Goal: Task Accomplishment & Management: Complete application form

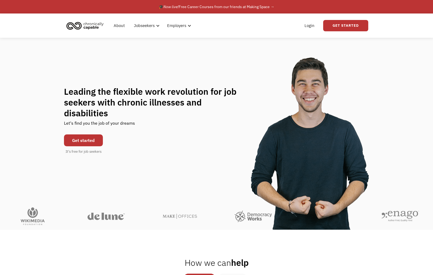
click at [82, 136] on link "Get started" at bounding box center [83, 141] width 39 height 12
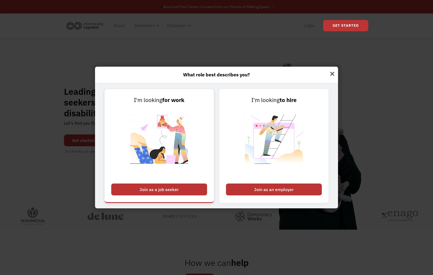
click at [167, 188] on div "Join as a job seeker" at bounding box center [159, 190] width 96 height 12
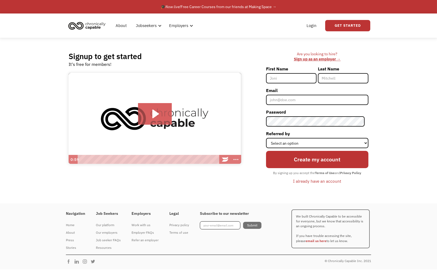
click at [298, 78] on input "First Name" at bounding box center [291, 78] width 51 height 10
type input "[PERSON_NAME]"
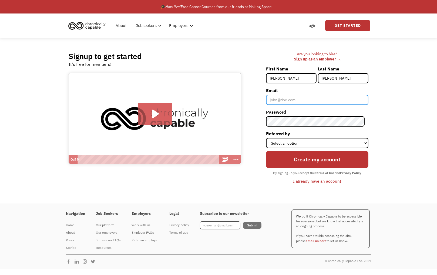
click at [293, 99] on input "Email" at bounding box center [317, 100] width 102 height 10
type input "[EMAIL_ADDRESS][DOMAIN_NAME]"
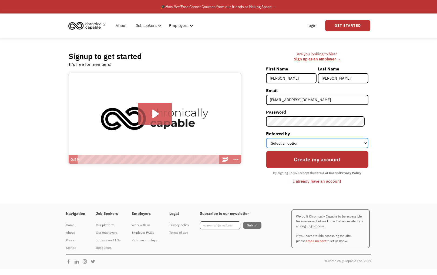
click at [307, 145] on select "Select an option Instagram Facebook Twitter Search Engine News Article Word of …" at bounding box center [317, 143] width 102 height 10
select select "Search Engine"
click at [270, 138] on select "Select an option Instagram Facebook Twitter Search Engine News Article Word of …" at bounding box center [317, 143] width 102 height 10
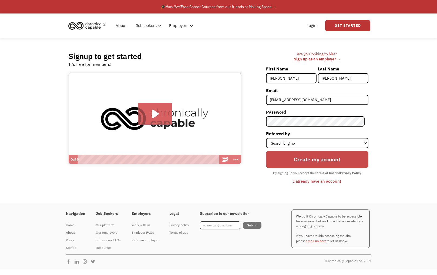
click at [316, 163] on input "Create my account" at bounding box center [317, 160] width 102 height 18
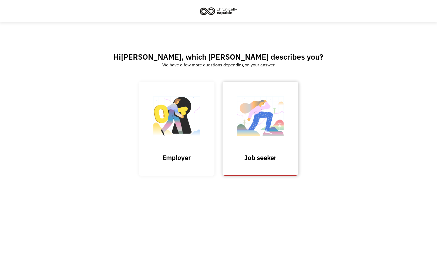
click at [233, 136] on img at bounding box center [260, 119] width 54 height 53
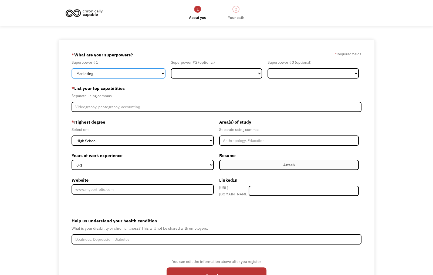
click at [112, 75] on select "Marketing Human Resources Finance Technology Operations Sales Industrial & Manu…" at bounding box center [119, 73] width 94 height 10
select select "Other"
click at [72, 68] on select "Marketing Human Resources Finance Technology Operations Sales Industrial & Manu…" at bounding box center [119, 73] width 94 height 10
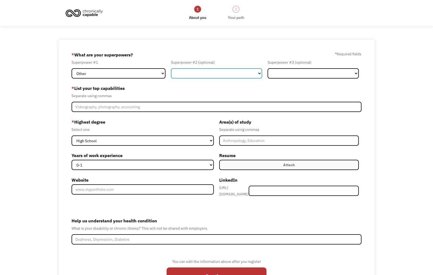
click at [193, 75] on select "Marketing Human Resources Finance Technology Operations Sales Industrial & Manu…" at bounding box center [216, 73] width 91 height 10
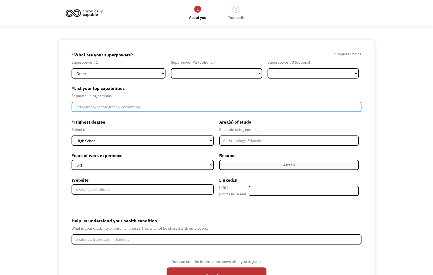
click at [131, 106] on input "Member-Create-Step1" at bounding box center [217, 107] width 290 height 10
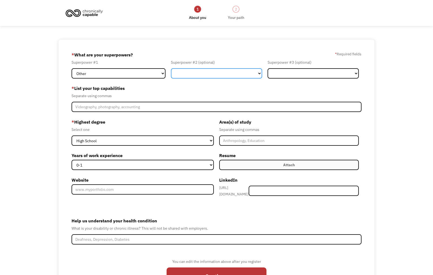
click at [226, 73] on select "Marketing Human Resources Finance Technology Operations Sales Industrial & Manu…" at bounding box center [216, 73] width 91 height 10
select select "Communications & Public Relations"
click at [171, 68] on select "Marketing Human Resources Finance Technology Operations Sales Industrial & Manu…" at bounding box center [216, 73] width 91 height 10
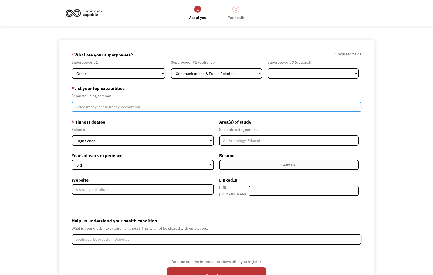
click at [164, 108] on input "Member-Create-Step1" at bounding box center [217, 107] width 290 height 10
type input "Writing, editing"
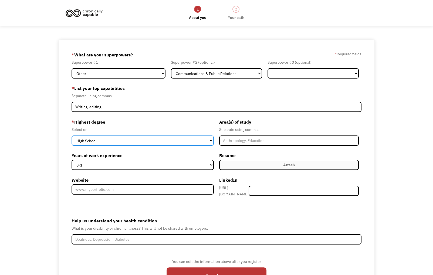
click at [175, 143] on select "High School Associates Bachelors Master's PhD" at bounding box center [143, 141] width 142 height 10
select select "masters"
click at [72, 136] on select "High School Associates Bachelors Master's PhD" at bounding box center [143, 141] width 142 height 10
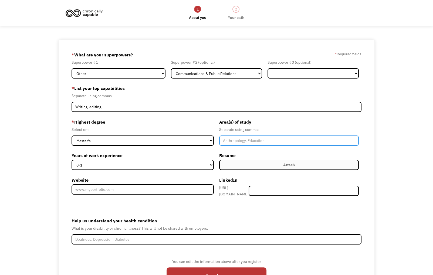
click at [265, 138] on input "Member-Create-Step1" at bounding box center [289, 141] width 140 height 10
type input "Creative Writing, English, History, American Studies"
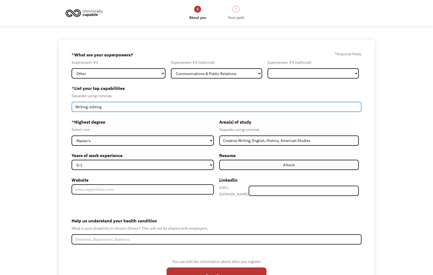
click at [125, 108] on input "Writing, editing" at bounding box center [217, 107] width 290 height 10
drag, startPoint x: 103, startPoint y: 107, endPoint x: 252, endPoint y: 103, distance: 148.9
click at [252, 103] on input "Writing, editing, Microsoft Word, Microsoft Excel, Google Documents, Google Spr…" at bounding box center [217, 107] width 290 height 10
type input "Writing, copyediting, proofreading"
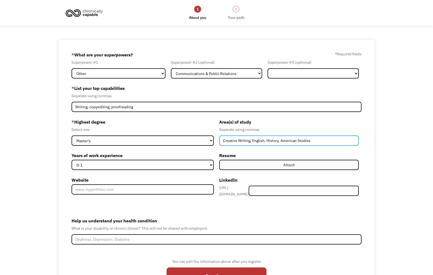
drag, startPoint x: 264, startPoint y: 141, endPoint x: 354, endPoint y: 141, distance: 89.7
click at [354, 141] on input "Creative Writing, English, History, American Studies" at bounding box center [289, 141] width 140 height 10
type input "Creative Writing, English"
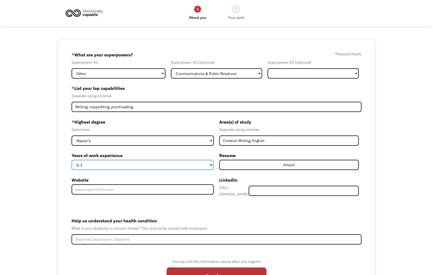
click at [178, 165] on select "0-1 2-4 5-10 11-15 15+" at bounding box center [143, 165] width 142 height 10
select select "15+"
click at [72, 160] on select "0-1 2-4 5-10 11-15 15+" at bounding box center [143, 165] width 142 height 10
click at [256, 168] on label "Attach" at bounding box center [289, 165] width 140 height 10
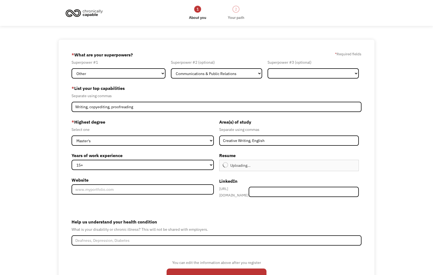
type input "Continue"
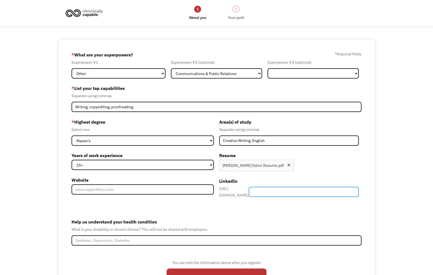
click at [292, 193] on input "Member-Create-Step1" at bounding box center [304, 192] width 110 height 10
paste input "www.linkedin.com/in/jules-runolfson-7a4908145"
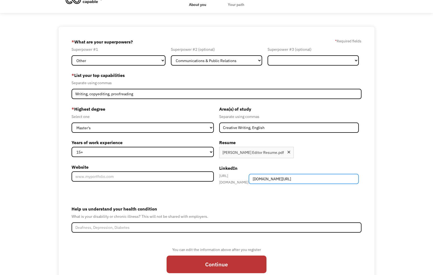
scroll to position [26, 0]
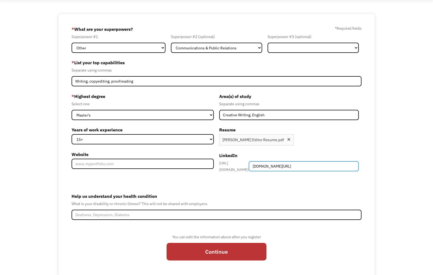
type input "www.linkedin.com/in/jules-runolfson-7a4908145"
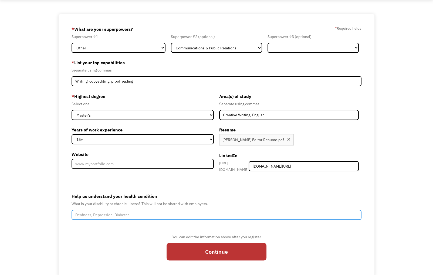
scroll to position [0, 0]
click at [138, 213] on input "Help us understand your health condition" at bounding box center [217, 215] width 290 height 10
click at [142, 212] on input "Fibromyalgia, Chronic Severe Migraine, Anxiety, Depression, CPTSD" at bounding box center [217, 215] width 290 height 10
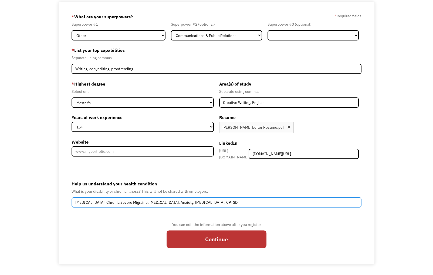
type input "Fibromyalgia, Chronic Severe Migraine, Celiac Disease, Anxiety, Depression, CPT…"
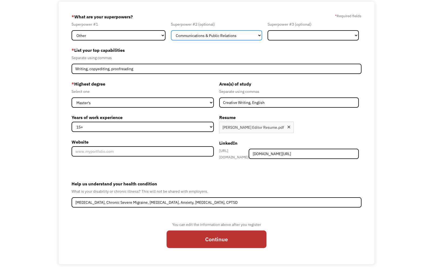
click at [244, 36] on select "Marketing Human Resources Finance Technology Operations Sales Industrial & Manu…" at bounding box center [216, 35] width 91 height 10
select select "Member-Create-Step1"
click at [171, 30] on select "Marketing Human Resources Finance Technology Operations Sales Industrial & Manu…" at bounding box center [216, 35] width 91 height 10
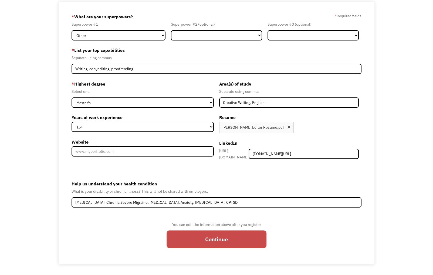
click at [219, 236] on input "Continue" at bounding box center [217, 240] width 100 height 18
type input "Please wait..."
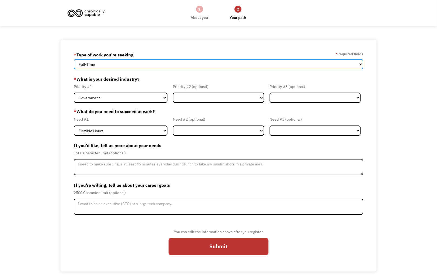
click at [173, 66] on select "Full-Time Part-Time Both Full-Time and Part-Time" at bounding box center [219, 64] width 290 height 10
select select "part-time"
click at [74, 59] on select "Full-Time Part-Time Both Full-Time and Part-Time" at bounding box center [219, 64] width 290 height 10
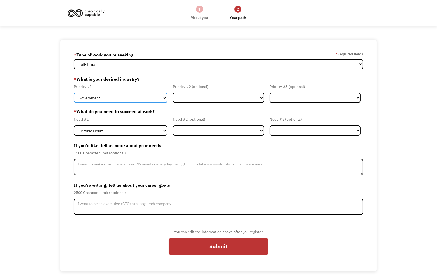
click at [146, 96] on select "Government Finance & Insurance Health & Social Care Tech & Engineering Creative…" at bounding box center [121, 98] width 94 height 10
select select "Other"
click at [74, 93] on select "Government Finance & Insurance Health & Social Care Tech & Engineering Creative…" at bounding box center [121, 98] width 94 height 10
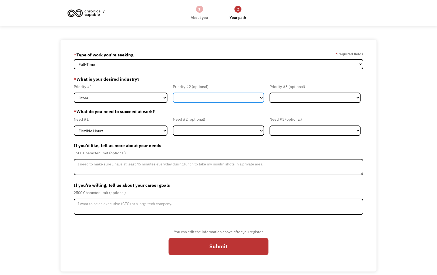
click at [188, 94] on select "Government Finance & Insurance Health & Social Care Tech & Engineering Creative…" at bounding box center [218, 98] width 91 height 10
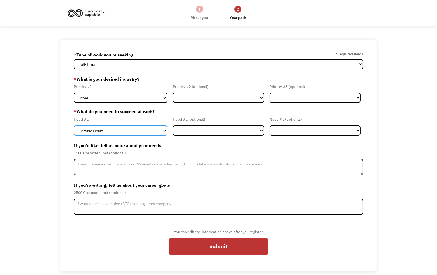
click at [119, 131] on select "Flexible Hours Remote Work Service Animal On-site Accommodations Visual Support…" at bounding box center [121, 131] width 94 height 10
select select "Remote Work"
click at [74, 126] on select "Flexible Hours Remote Work Service Animal On-site Accommodations Visual Support…" at bounding box center [121, 131] width 94 height 10
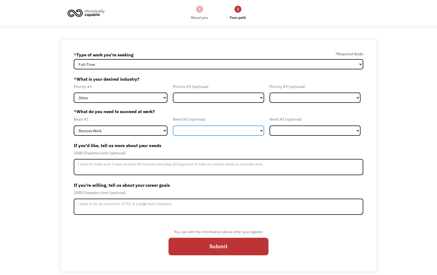
click at [237, 130] on select "Flexible Hours Remote Work Service Animal On-site Accommodations Visual Support…" at bounding box center [218, 131] width 91 height 10
select select "Flexible Hours"
click at [173, 126] on select "Flexible Hours Remote Work Service Animal On-site Accommodations Visual Support…" at bounding box center [218, 131] width 91 height 10
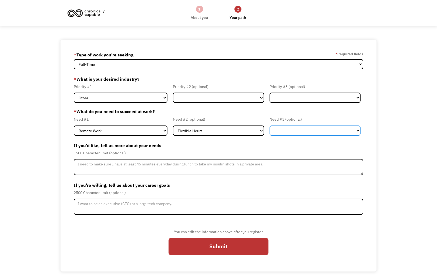
click at [290, 129] on select "Flexible Hours Remote Work Service Animal On-site Accommodations Visual Support…" at bounding box center [315, 131] width 91 height 10
click at [339, 111] on label "* What do you need to succeed at work?" at bounding box center [219, 111] width 290 height 6
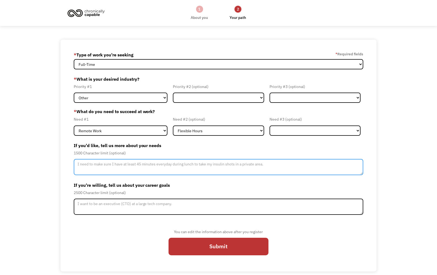
click at [76, 163] on textarea "Member-Update-Form-Step2" at bounding box center [219, 167] width 290 height 16
type textarea "Because I am both neurodiverse and chronically ill"
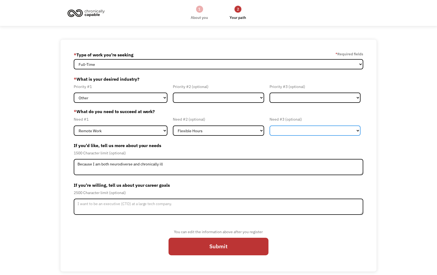
click at [314, 129] on select "Flexible Hours Remote Work Service Animal On-site Accommodations Visual Support…" at bounding box center [315, 131] width 91 height 10
select select "Other"
click at [270, 126] on select "Flexible Hours Remote Work Service Animal On-site Accommodations Visual Support…" at bounding box center [315, 131] width 91 height 10
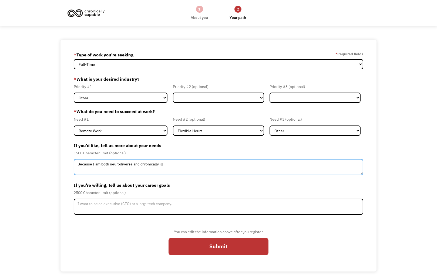
click at [172, 165] on textarea "Because I am both neurodiverse and chronically ill" at bounding box center [219, 167] width 290 height 16
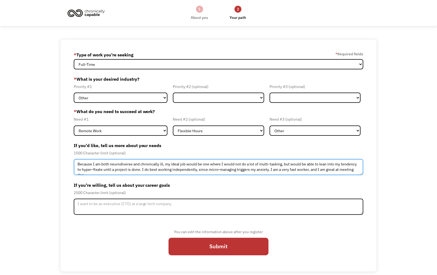
scroll to position [3, 0]
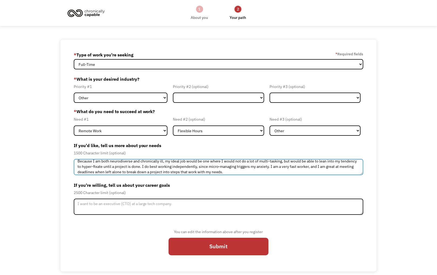
type textarea "Because I am both neurodiverse and chronically ill, my ideal job would be one w…"
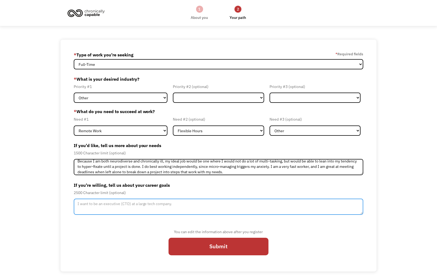
click at [78, 205] on textarea "Member-Update-Form-Step2" at bounding box center [219, 207] width 290 height 16
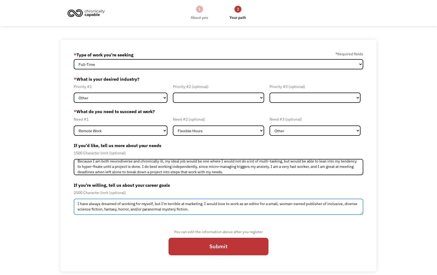
click at [248, 205] on textarea "I have always dreamed of working for myself, but I'm terrible at marketing. I w…" at bounding box center [219, 207] width 290 height 16
click at [235, 212] on textarea "I have always dreamed of working for myself, but I'm terrible at marketing. I w…" at bounding box center [219, 207] width 290 height 16
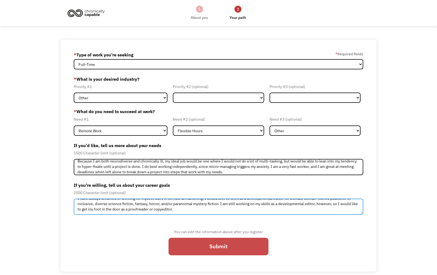
type textarea "I have always dreamed of working for myself, but I'm terrible at marketing. I w…"
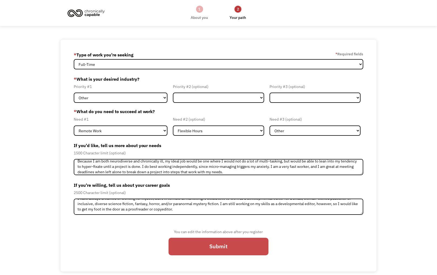
click at [195, 250] on input "Submit" at bounding box center [219, 247] width 100 height 18
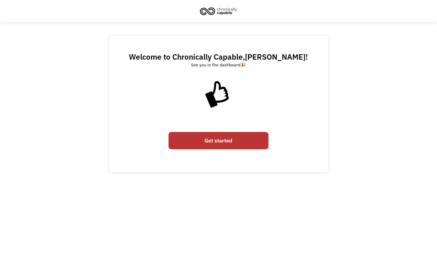
click at [212, 142] on link "Get started" at bounding box center [219, 141] width 100 height 18
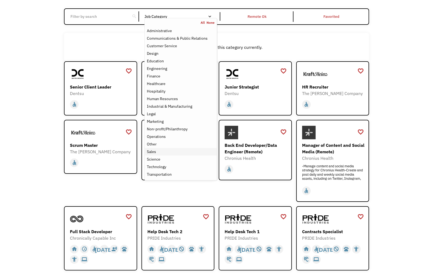
scroll to position [26, 0]
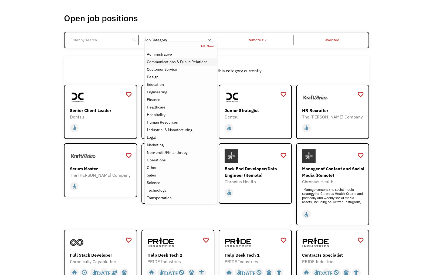
click at [190, 63] on div "Communications & Public Relations" at bounding box center [177, 62] width 61 height 6
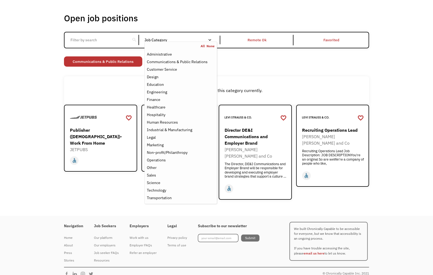
click at [37, 178] on div "Open job positions You have X liked items Search search Filter by category Admi…" at bounding box center [216, 106] width 433 height 220
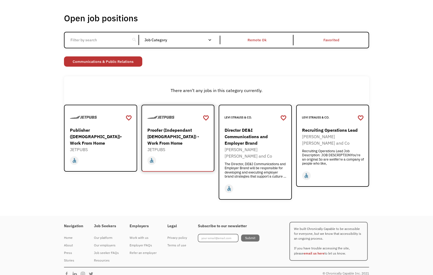
click at [178, 136] on div "Proofer (Independant Contractor) - Work From Home" at bounding box center [179, 136] width 63 height 19
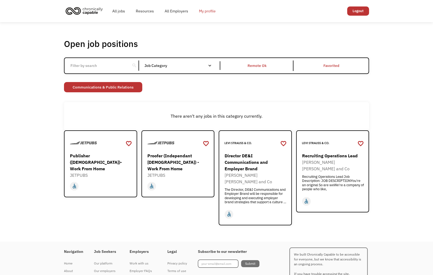
click at [215, 8] on link "My profile" at bounding box center [208, 10] width 28 height 17
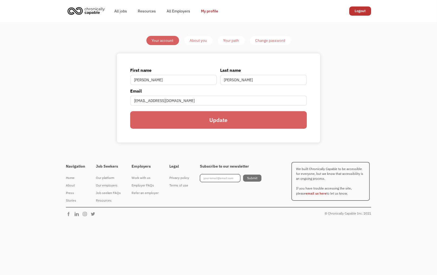
click at [197, 43] on div "About you" at bounding box center [198, 40] width 17 height 6
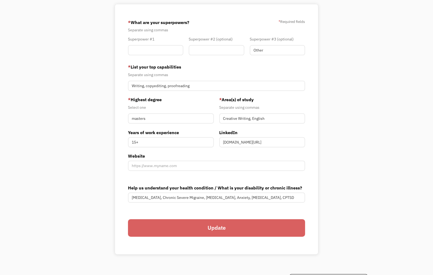
scroll to position [154, 0]
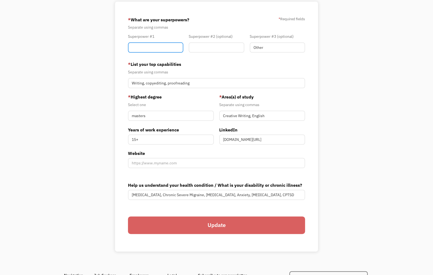
click at [156, 48] on input "Member-You-Update" at bounding box center [155, 47] width 55 height 10
click at [269, 46] on input "Other" at bounding box center [277, 47] width 55 height 10
click at [154, 47] on input "Member-You-Update" at bounding box center [155, 47] width 55 height 10
type input "c"
click at [193, 229] on input "Update" at bounding box center [216, 226] width 177 height 18
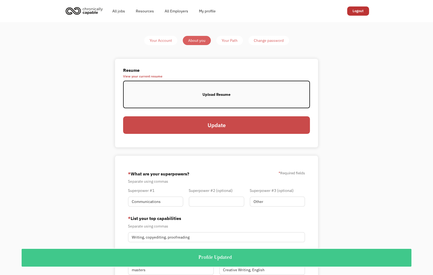
scroll to position [77, 0]
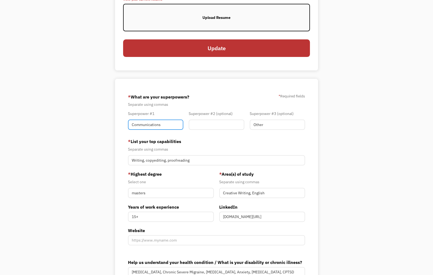
drag, startPoint x: 163, startPoint y: 126, endPoint x: 123, endPoint y: 127, distance: 39.7
click at [123, 127] on div "68a7627c3f78b45a2463cb48 [EMAIL_ADDRESS][DOMAIN_NAME] [PERSON_NAME] Search Engi…" at bounding box center [216, 204] width 203 height 250
type input "Writing"
click at [195, 125] on input "Member-You-Update" at bounding box center [216, 125] width 55 height 10
type input "e"
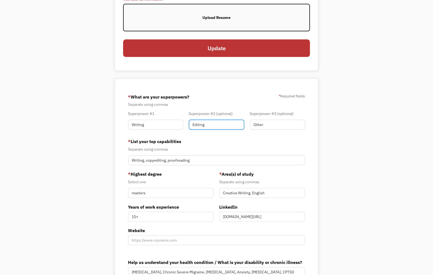
type input "Editing"
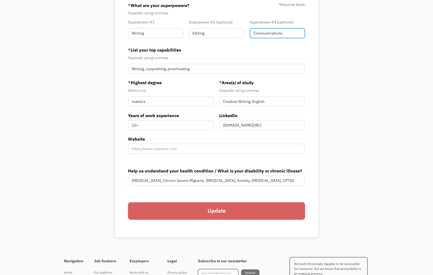
scroll to position [180, 0]
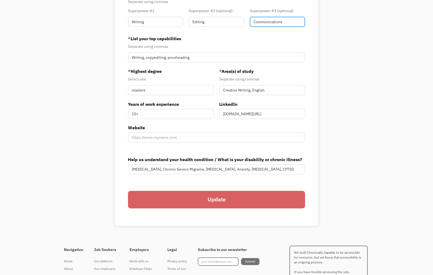
type input "Communications"
click at [201, 202] on input "Update" at bounding box center [216, 200] width 177 height 18
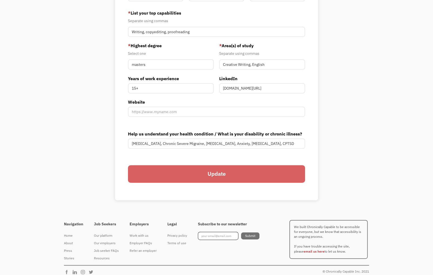
scroll to position [210, 0]
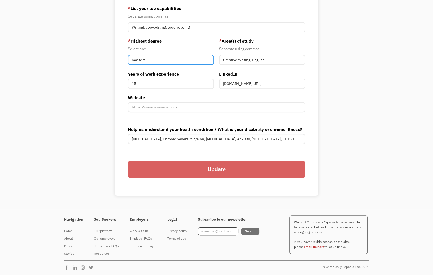
drag, startPoint x: 132, startPoint y: 61, endPoint x: 135, endPoint y: 62, distance: 3.1
click at [134, 61] on input "masters" at bounding box center [171, 60] width 86 height 10
type input "Masters"
click at [182, 170] on input "Update" at bounding box center [216, 170] width 177 height 18
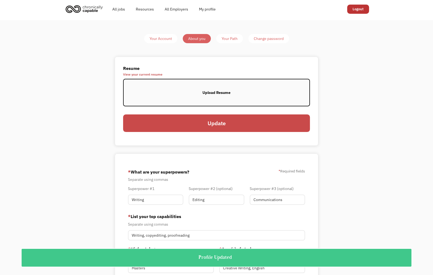
scroll to position [0, 0]
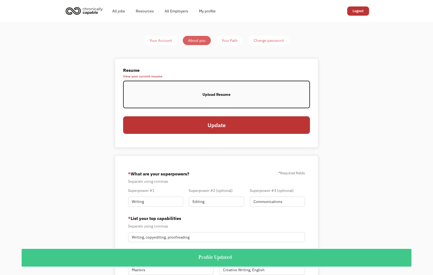
click at [212, 96] on div "Upload Resume" at bounding box center [217, 94] width 28 height 6
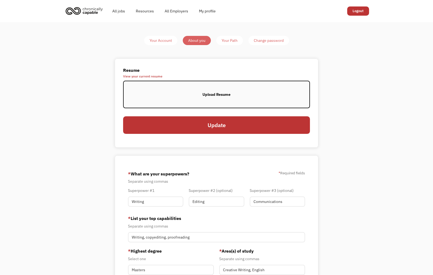
click at [151, 76] on span "View your current resume" at bounding box center [216, 76] width 187 height 3
click at [225, 41] on div "Your Path" at bounding box center [230, 40] width 16 height 6
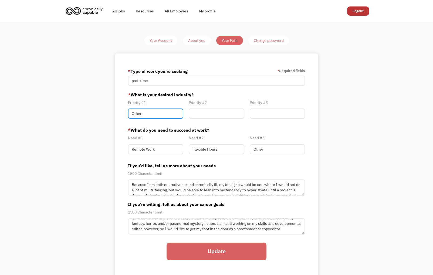
drag, startPoint x: 146, startPoint y: 115, endPoint x: 128, endPoint y: 113, distance: 18.2
click at [128, 113] on input "Other" at bounding box center [155, 114] width 55 height 10
type input "Publishing"
click at [218, 115] on input "Member-Path-Update" at bounding box center [216, 114] width 55 height 10
type input "Education"
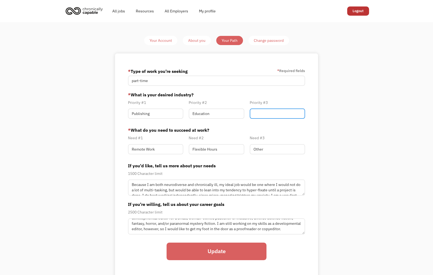
click at [265, 114] on input "Member-Path-Update" at bounding box center [277, 114] width 55 height 10
type input "Communications"
drag, startPoint x: 218, startPoint y: 116, endPoint x: 176, endPoint y: 112, distance: 41.5
click at [176, 112] on div "Priority #1 Publishing Priority #2 Education Priority #3 Communications" at bounding box center [216, 110] width 183 height 22
type input "Communications"
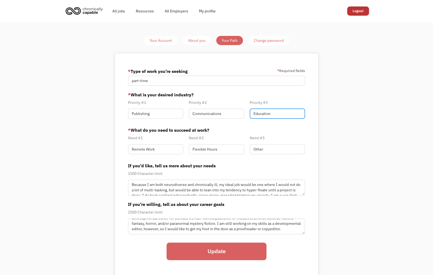
type input "Education"
click at [203, 257] on input "Update" at bounding box center [217, 252] width 100 height 18
click at [119, 12] on link "All jobs" at bounding box center [119, 10] width 24 height 17
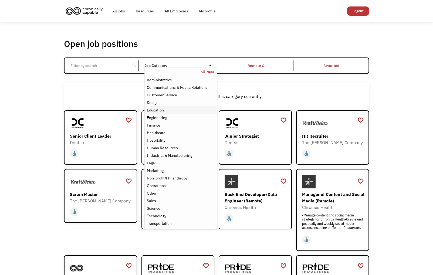
click at [155, 112] on div "Education" at bounding box center [155, 110] width 17 height 6
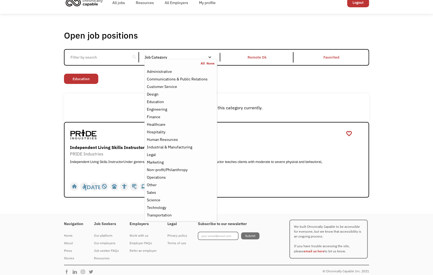
scroll to position [13, 0]
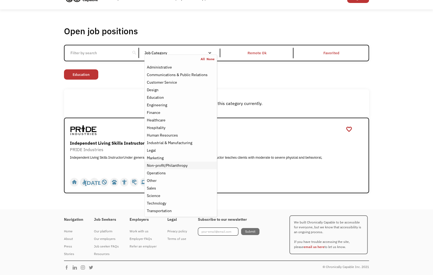
click at [155, 164] on div "Non-profit/Philanthropy" at bounding box center [167, 165] width 41 height 6
click at [137, 76] on link "Education" at bounding box center [141, 74] width 34 height 10
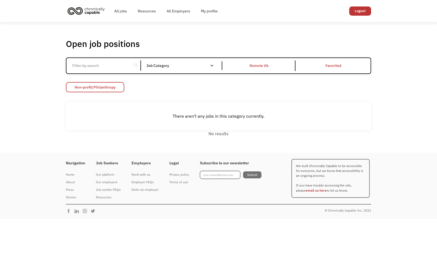
click at [116, 89] on link "Non-profit/Philanthropy" at bounding box center [95, 87] width 58 height 10
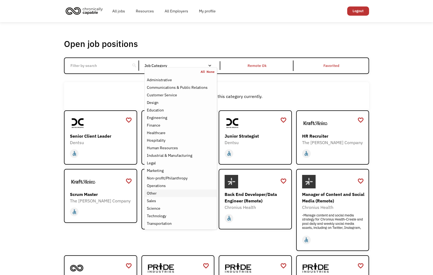
click at [155, 194] on div "Other" at bounding box center [152, 193] width 10 height 6
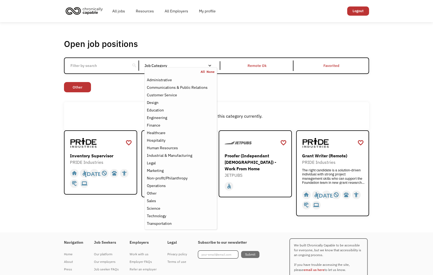
click at [41, 189] on div "Open job positions You have X liked items Search search Filter by category Admi…" at bounding box center [216, 127] width 433 height 210
